Goal: Task Accomplishment & Management: Manage account settings

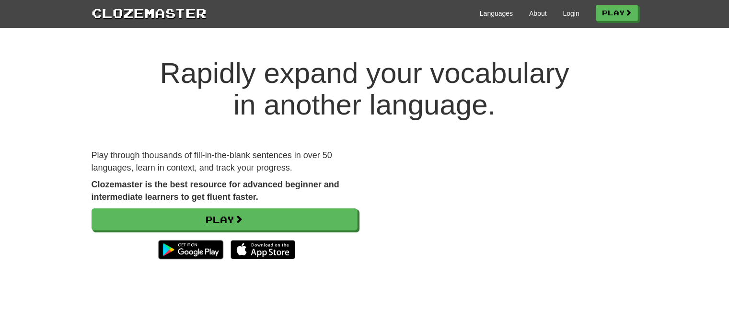
scroll to position [37, 0]
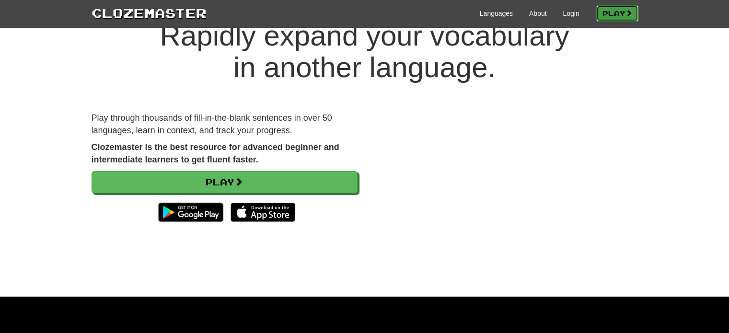
click at [619, 15] on link "Play" at bounding box center [617, 13] width 42 height 16
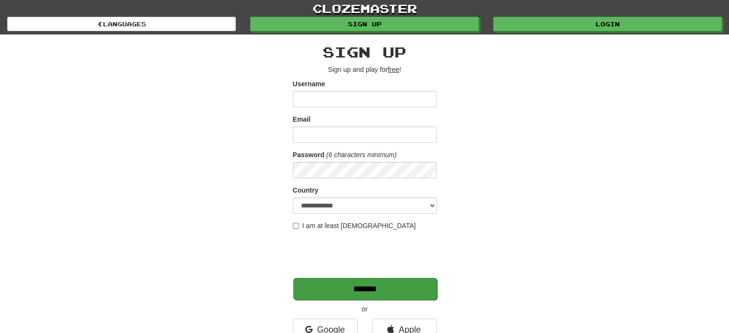
scroll to position [82, 0]
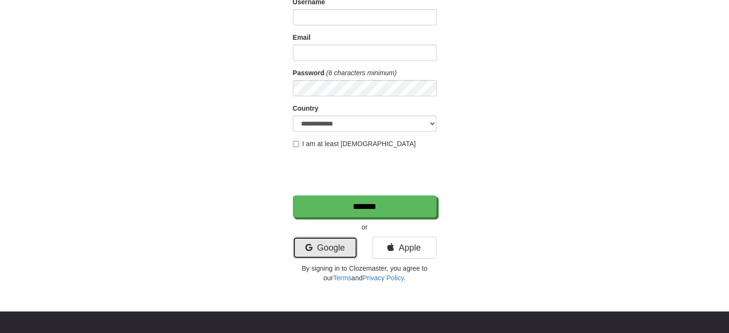
click at [319, 255] on link "Google" at bounding box center [325, 248] width 65 height 22
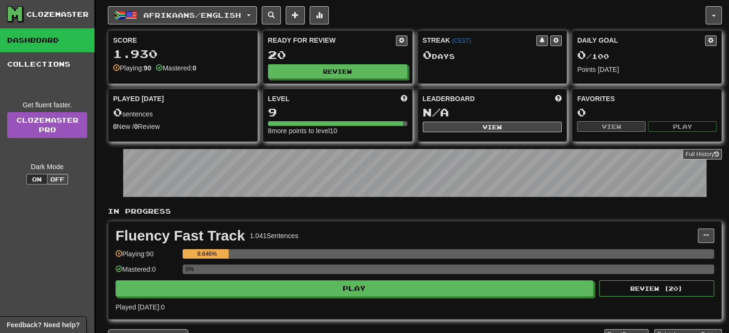
click at [702, 17] on div "Afrikaans / English Afrikaans / English Streak: 0 Review: 20 Daily Goal: 0 / 10…" at bounding box center [407, 15] width 598 height 18
click at [714, 17] on button "button" at bounding box center [714, 15] width 16 height 18
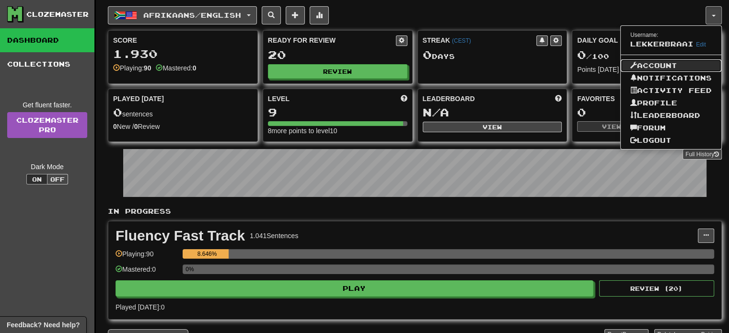
click at [669, 62] on link "Account" at bounding box center [671, 65] width 101 height 12
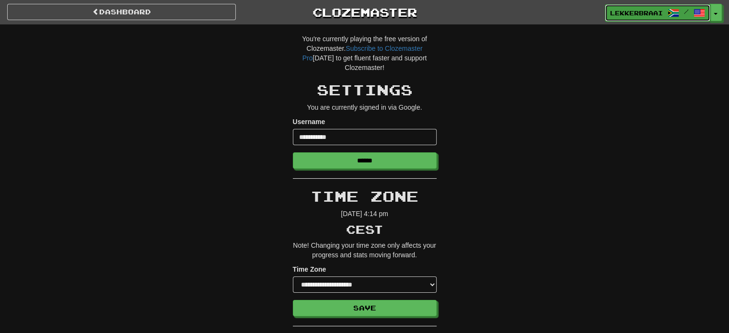
click at [642, 21] on link "lekkerbraai /" at bounding box center [657, 12] width 105 height 17
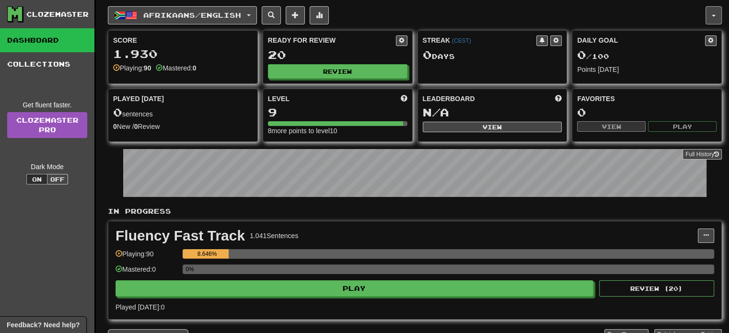
click at [715, 12] on button "button" at bounding box center [714, 15] width 16 height 18
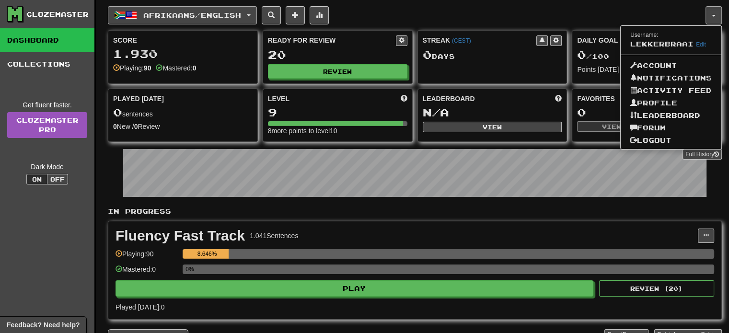
click at [248, 13] on button "Afrikaans / English" at bounding box center [182, 15] width 149 height 18
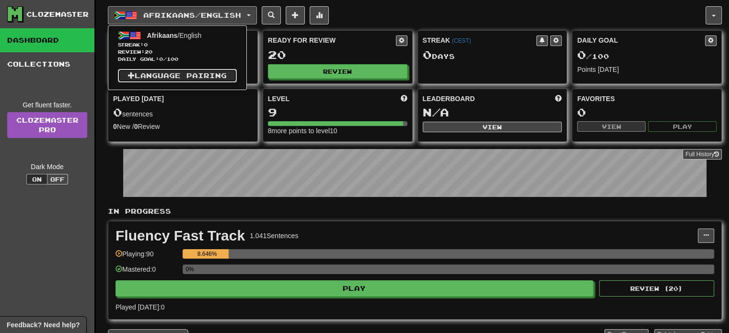
click at [224, 71] on link "Language Pairing" at bounding box center [177, 75] width 119 height 13
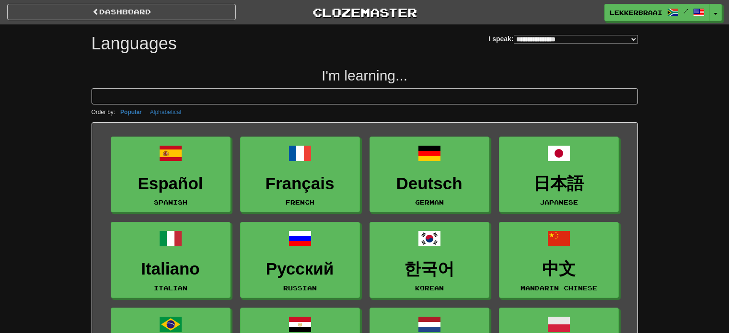
select select "*******"
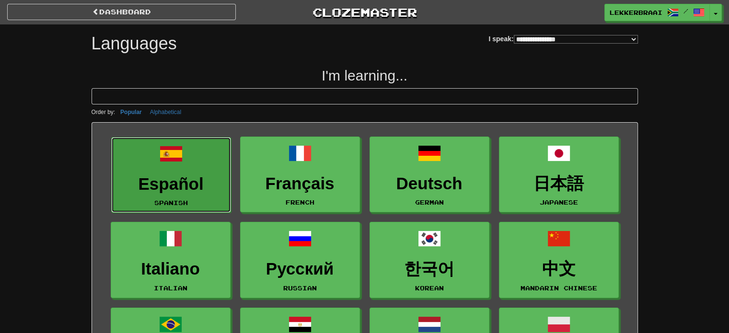
click at [174, 168] on link "Español Spanish" at bounding box center [171, 175] width 120 height 76
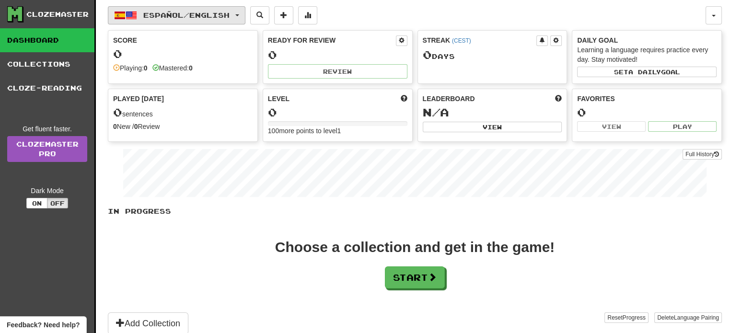
click at [163, 17] on span "Español / English" at bounding box center [186, 15] width 86 height 8
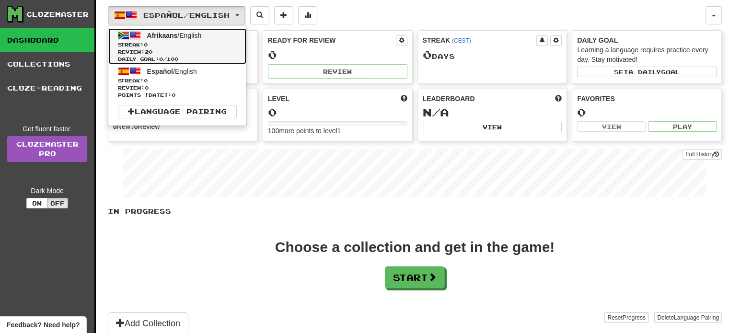
click at [204, 42] on span "Streak: 0" at bounding box center [177, 44] width 119 height 7
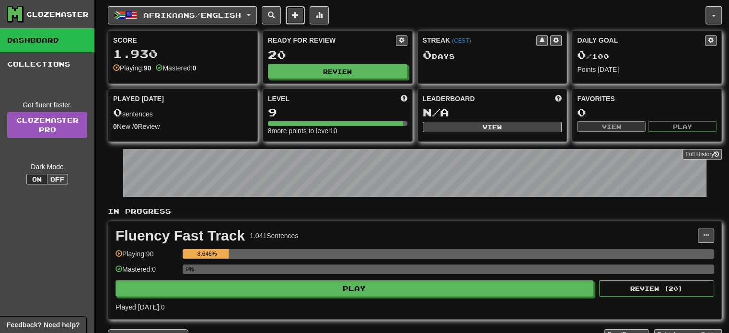
click at [305, 13] on button at bounding box center [295, 15] width 19 height 18
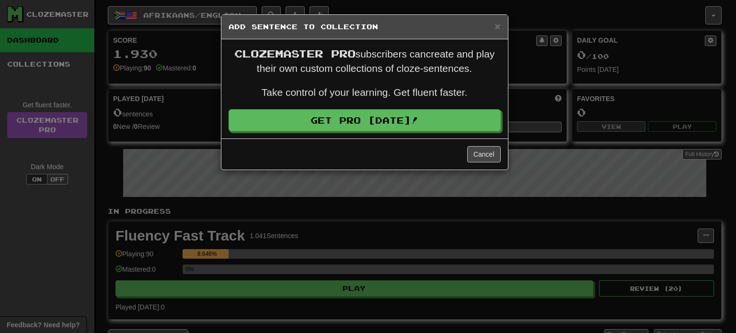
click at [563, 55] on div "× Add Sentence to Collection Clozemaster Pro subscribers can create and play th…" at bounding box center [368, 166] width 736 height 333
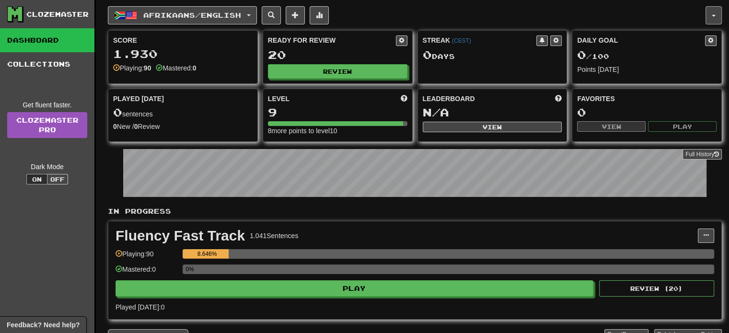
click at [711, 18] on button "button" at bounding box center [714, 15] width 16 height 18
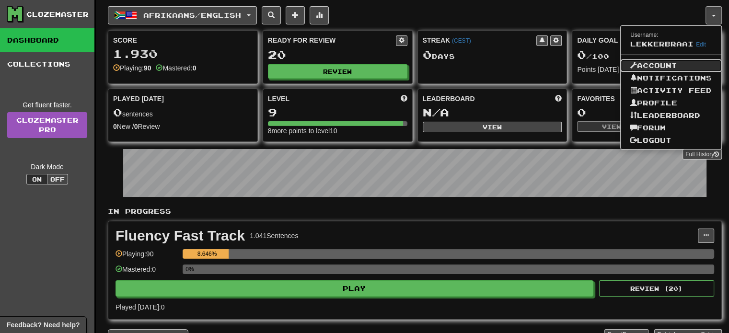
click at [656, 69] on link "Account" at bounding box center [671, 65] width 101 height 12
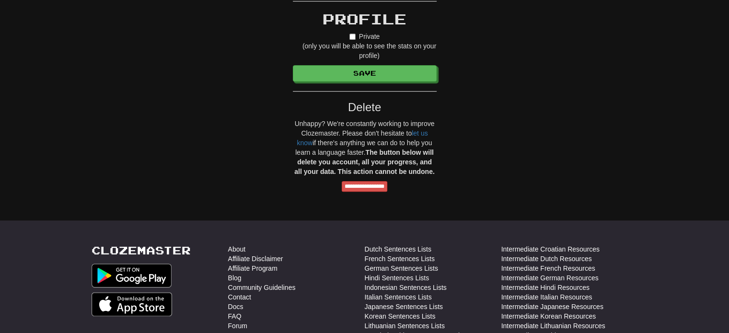
scroll to position [740, 0]
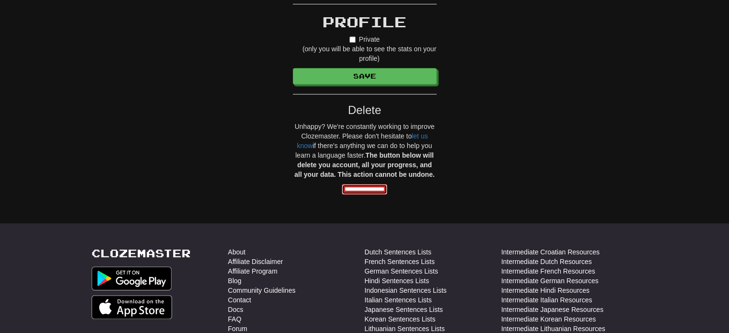
click at [385, 189] on input "**********" at bounding box center [365, 189] width 46 height 11
